Goal: Information Seeking & Learning: Stay updated

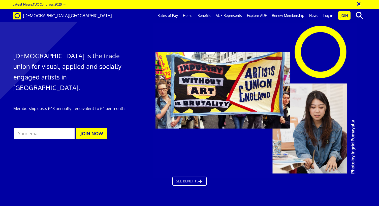
scroll to position [0, 4]
click at [371, 37] on div at bounding box center [264, 100] width 231 height 155
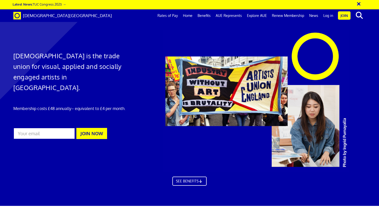
click at [159, 7] on div "× Latest News: TUC Congress 2025 →" at bounding box center [188, 5] width 351 height 6
click at [56, 6] on link "Latest News: TUC Congress 2025 →" at bounding box center [39, 4] width 53 height 4
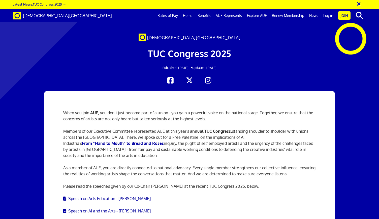
scroll to position [0, 4]
click at [373, 70] on div at bounding box center [189, 47] width 379 height 84
